Goal: Obtain resource: Download file/media

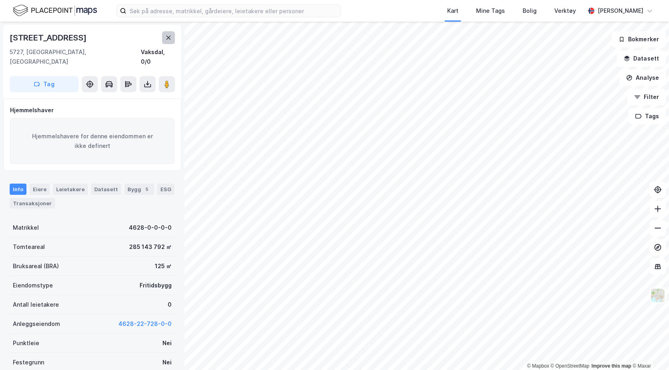
click at [166, 38] on icon at bounding box center [168, 37] width 6 height 6
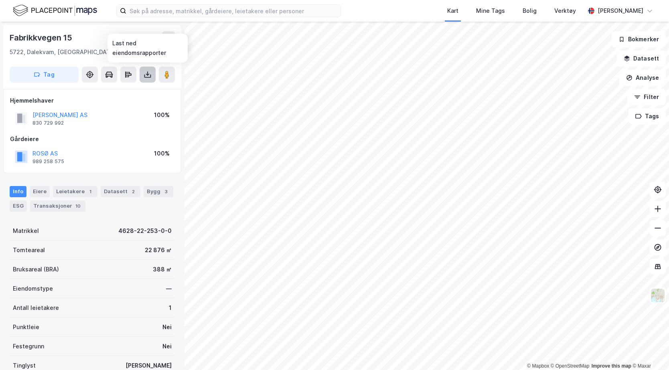
click at [151, 74] on icon at bounding box center [148, 75] width 8 height 8
click at [135, 91] on div "Last ned grunnbok" at bounding box center [112, 90] width 85 height 13
click at [168, 202] on div "Info [PERSON_NAME] 1 Datasett 2 Bygg 3 ESG Transaksjoner 10" at bounding box center [92, 199] width 165 height 26
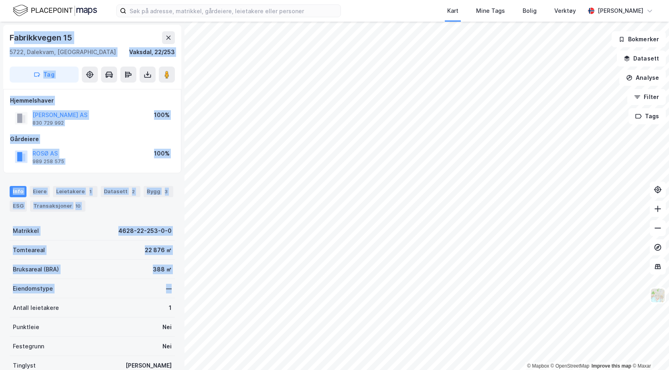
drag, startPoint x: 13, startPoint y: 40, endPoint x: 168, endPoint y: 281, distance: 287.0
click at [168, 281] on div "Fabrikkvegen 15 5722, [GEOGRAPHIC_DATA], [GEOGRAPHIC_DATA], 22/253 Tag Hjemmels…" at bounding box center [92, 196] width 184 height 349
click at [175, 182] on div "Info [PERSON_NAME] 1 Datasett 2 Bygg 3 ESG Transaksjoner 10" at bounding box center [92, 195] width 184 height 39
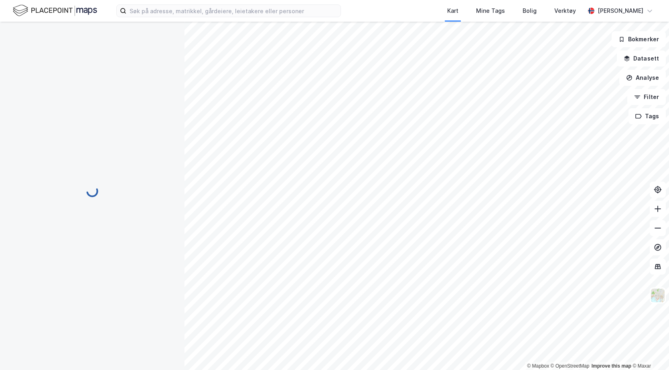
scroll to position [0, 0]
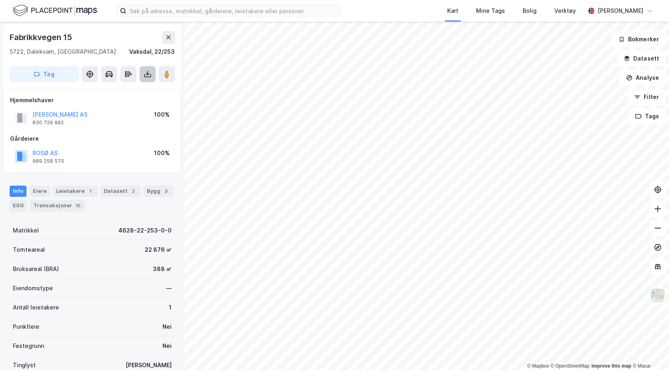
click at [147, 75] on icon at bounding box center [147, 74] width 3 height 2
click at [122, 89] on div "Last ned grunnbok" at bounding box center [108, 90] width 47 height 6
click at [652, 71] on button "Analyse" at bounding box center [642, 78] width 47 height 16
click at [652, 62] on button "Datasett" at bounding box center [641, 59] width 49 height 16
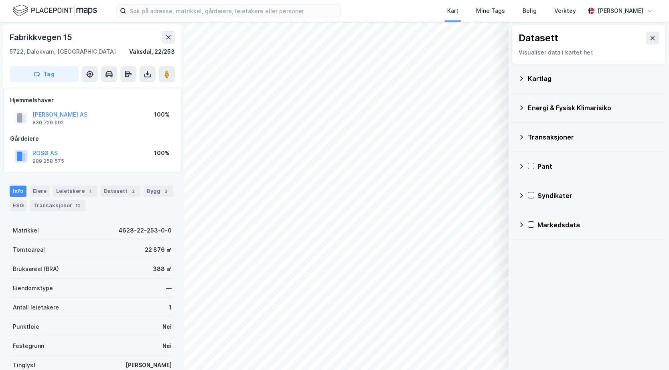
click at [521, 134] on icon at bounding box center [521, 137] width 6 height 6
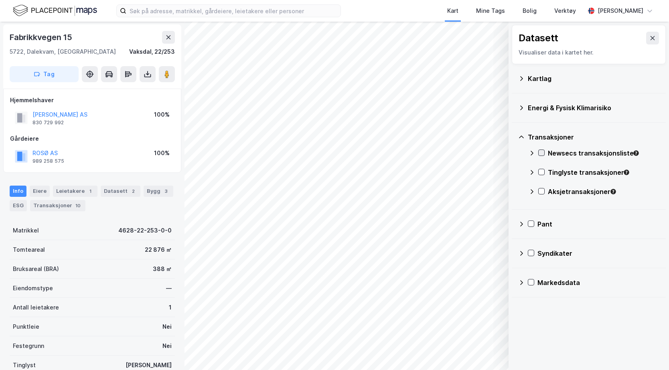
click at [540, 154] on icon at bounding box center [541, 153] width 4 height 3
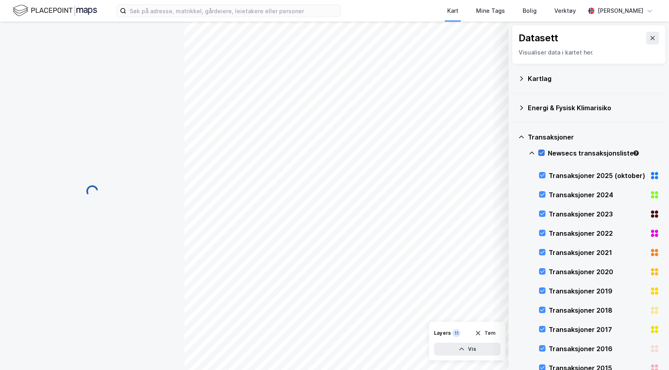
scroll to position [0, 0]
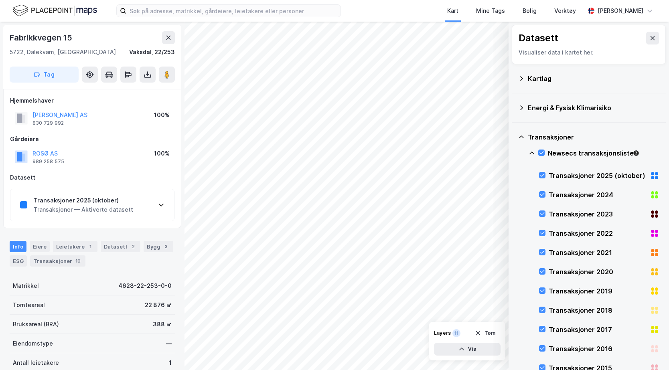
click at [126, 201] on div "Transaksjoner 2025 (oktober)" at bounding box center [83, 201] width 99 height 10
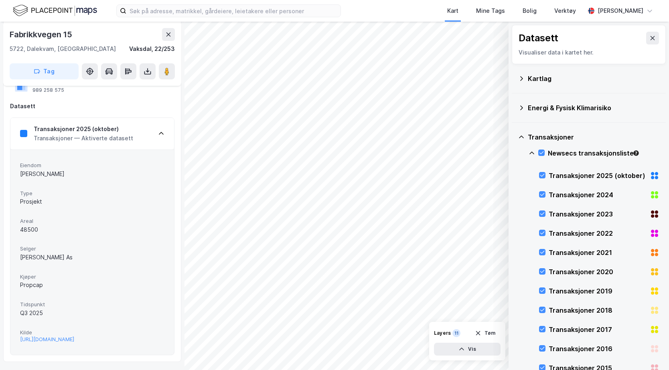
scroll to position [80, 0]
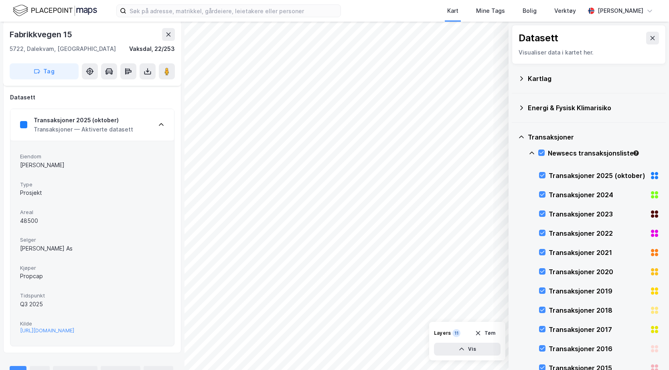
drag, startPoint x: 131, startPoint y: 335, endPoint x: 53, endPoint y: 303, distance: 84.5
click at [53, 303] on div "Q3 2025" at bounding box center [92, 305] width 144 height 10
click at [62, 334] on div "[URL][DOMAIN_NAME]" at bounding box center [47, 330] width 54 height 7
